Goal: Download file/media

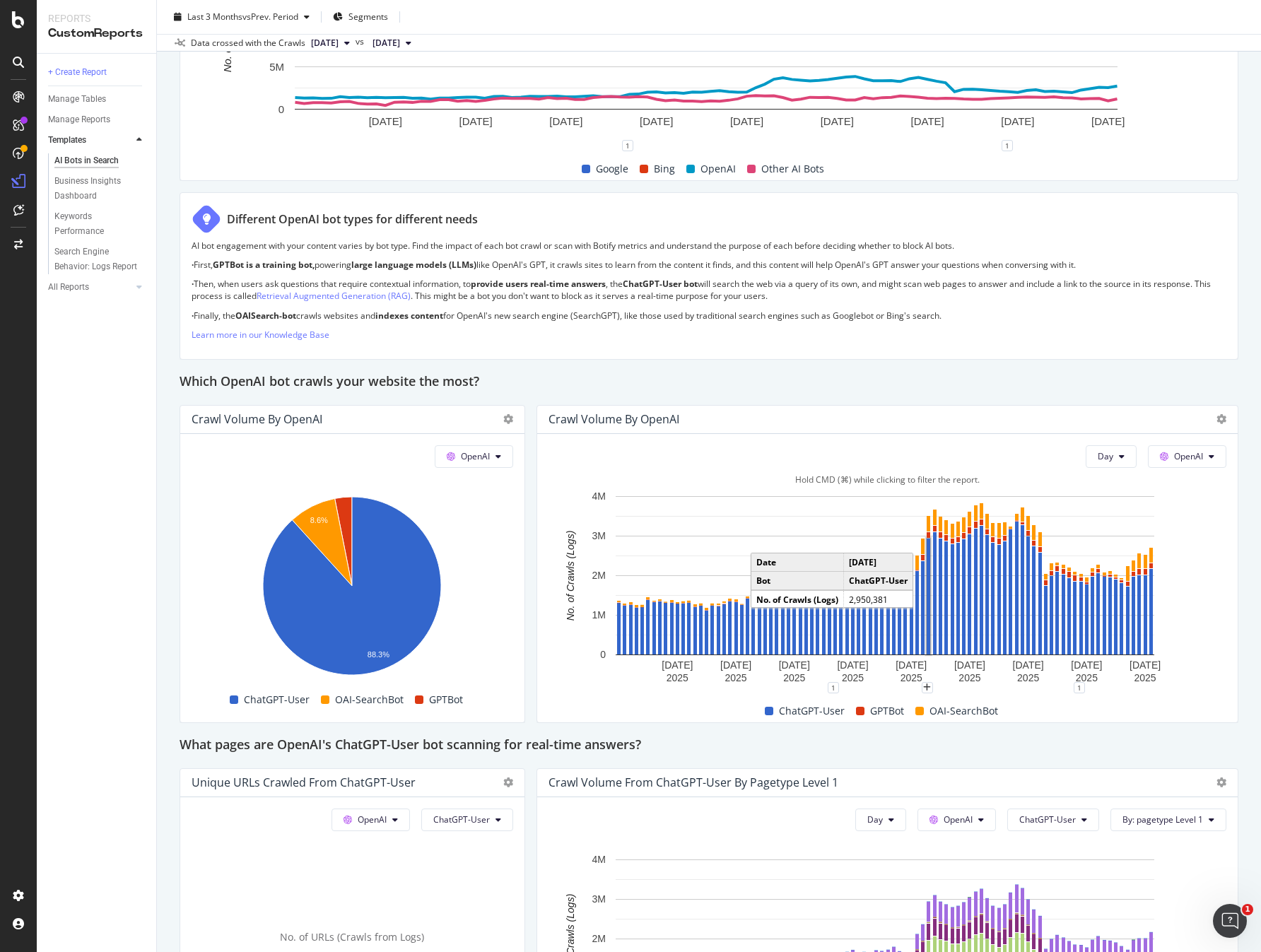
scroll to position [912, 0]
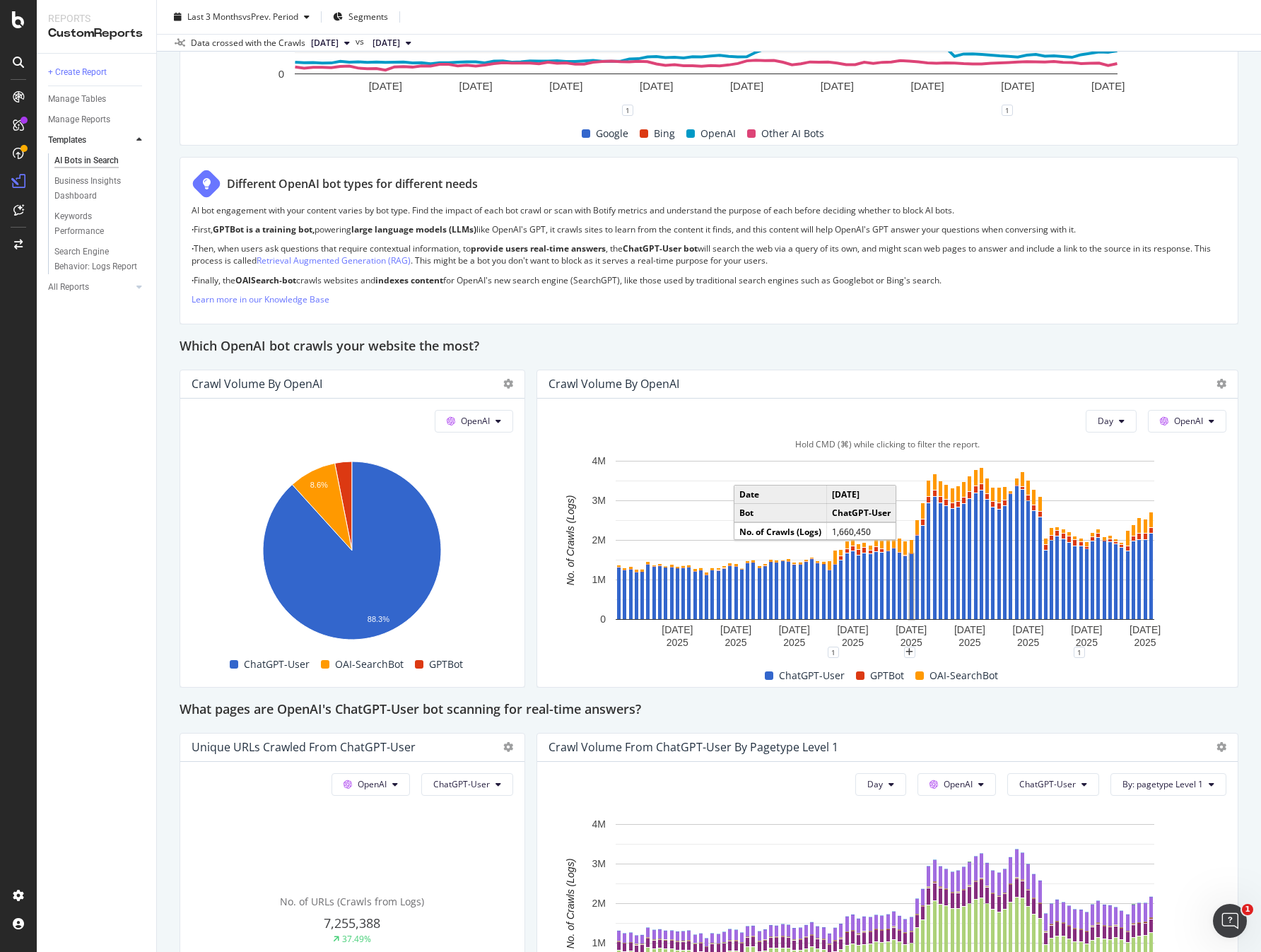
click at [910, 568] on rect "A chart." at bounding box center [911, 587] width 3 height 65
click at [933, 569] on rect "A chart." at bounding box center [934, 558] width 3 height 122
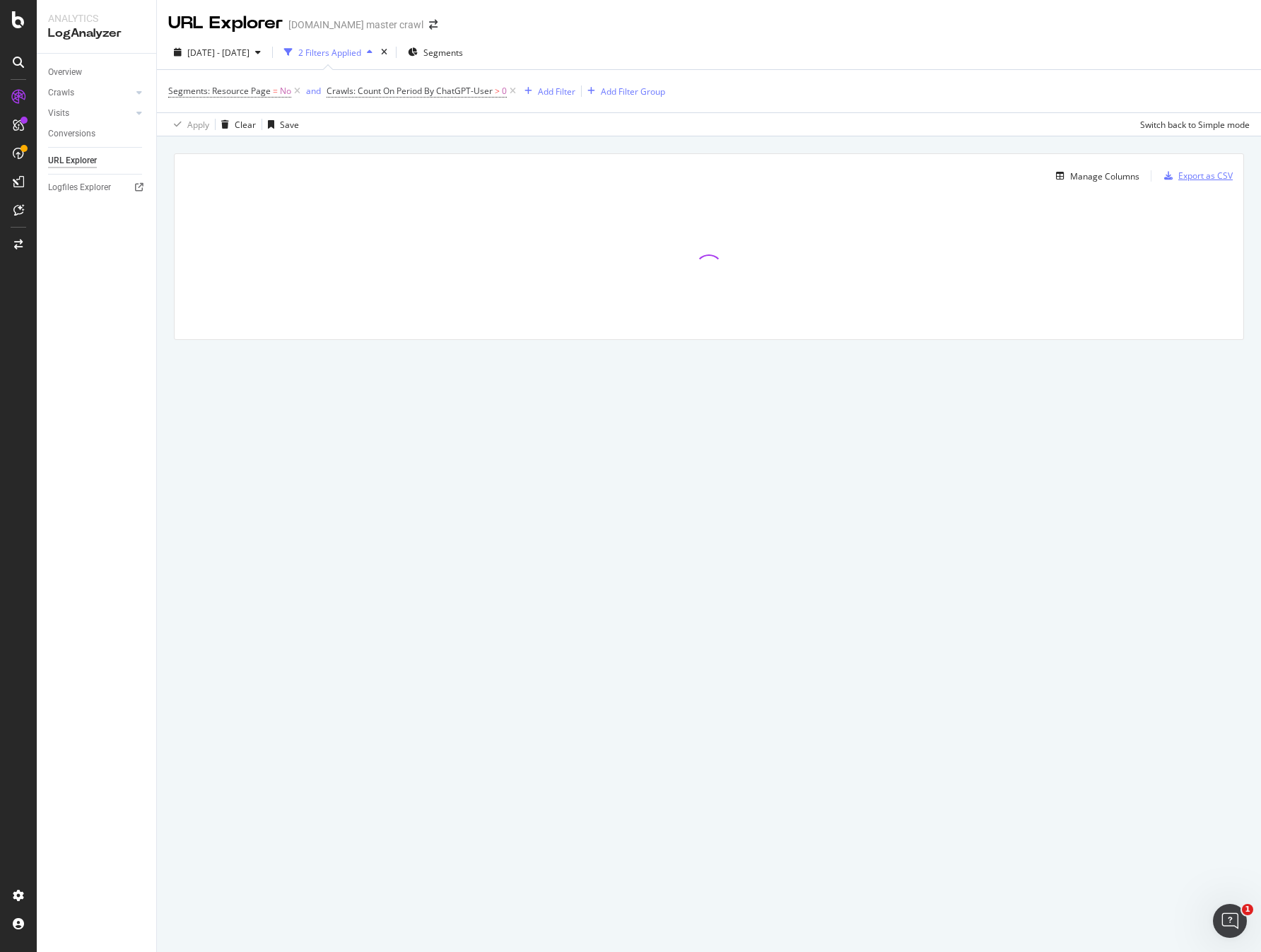
click at [1210, 175] on div "Export as CSV" at bounding box center [1206, 175] width 55 height 12
click at [1203, 179] on div "Export as CSV" at bounding box center [1206, 175] width 55 height 12
click at [1003, 127] on div "Apply Clear Save Switch back to Simple mode" at bounding box center [709, 124] width 1104 height 23
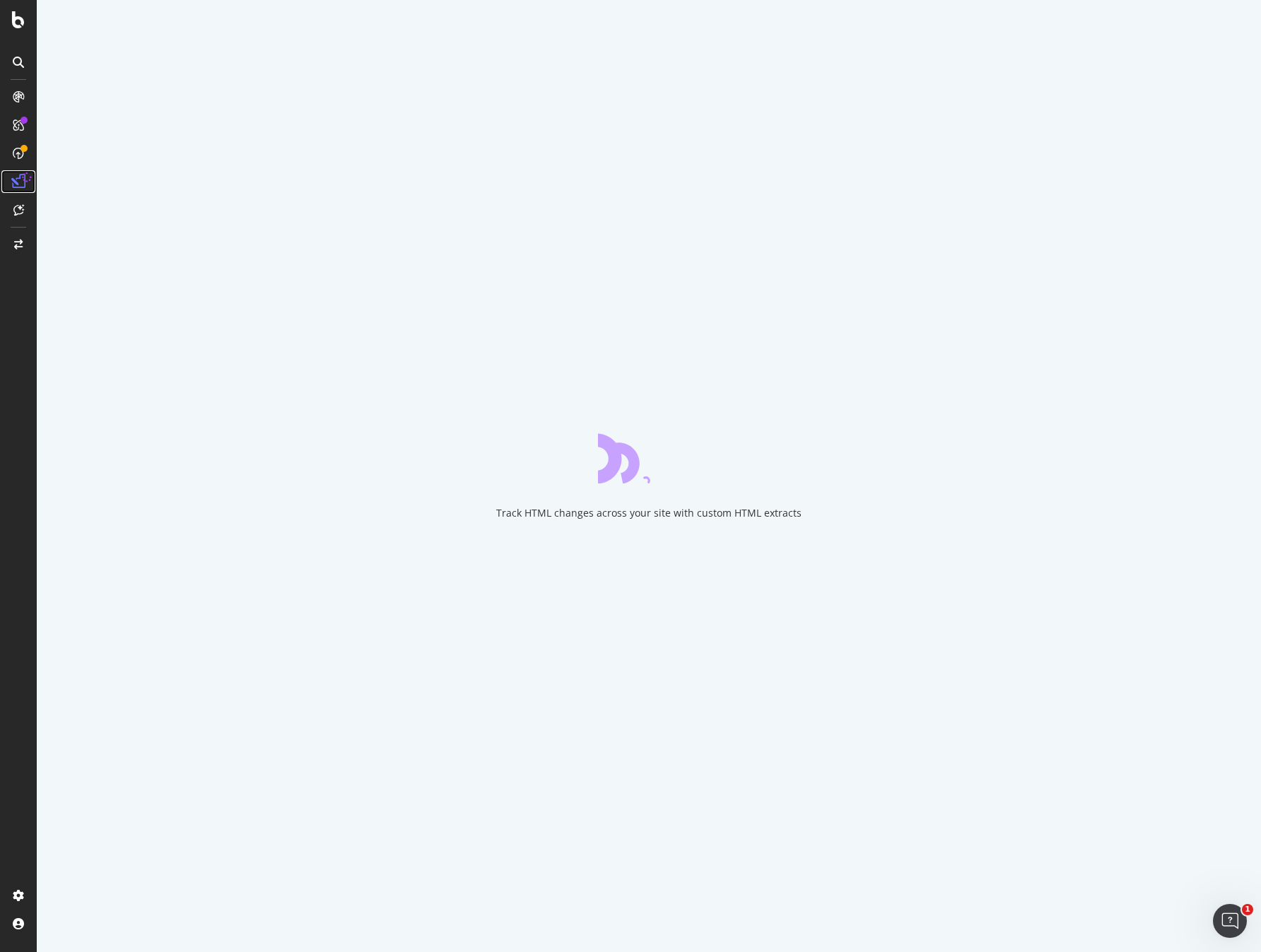
click at [27, 182] on icon at bounding box center [27, 178] width 10 height 10
click at [91, 243] on div "DataExports" at bounding box center [80, 241] width 55 height 14
